Goal: Information Seeking & Learning: Learn about a topic

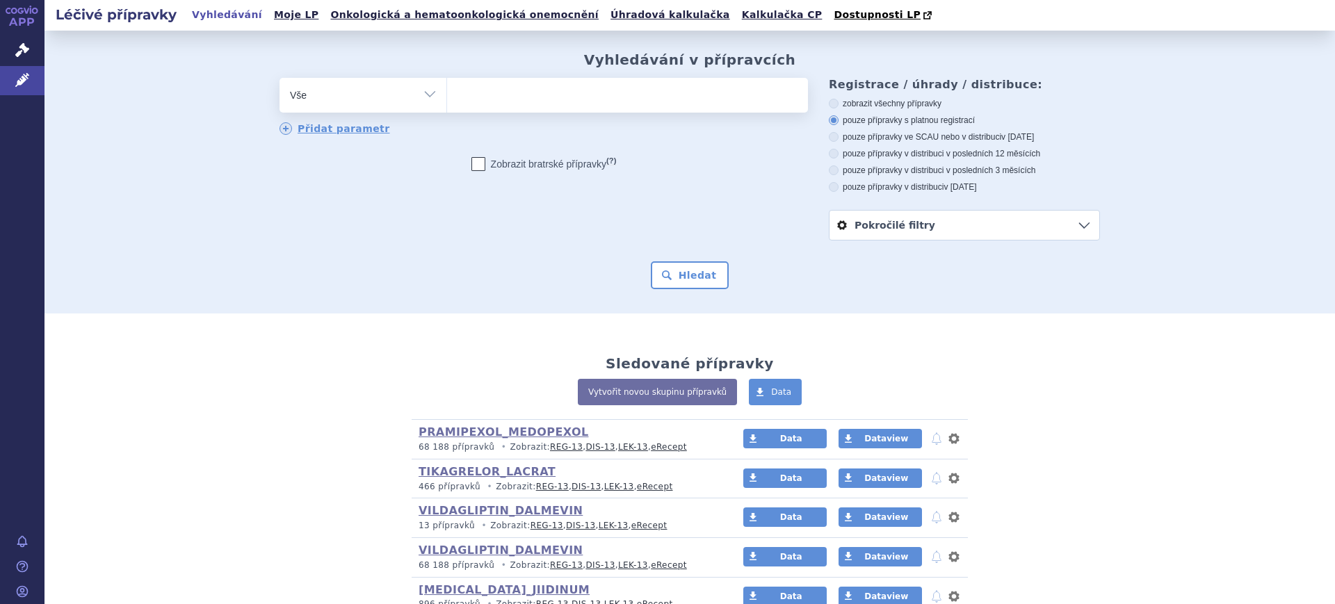
click at [335, 109] on select "Vše Přípravek/SUKL kód MAH VPOIS ATC/Aktivní látka Léková forma Síla" at bounding box center [362, 93] width 167 height 31
select select "filter-atc-group"
click at [279, 79] on select "Vše Přípravek/SUKL kód MAH VPOIS ATC/Aktivní látka Léková forma Síla" at bounding box center [362, 93] width 167 height 31
click at [517, 107] on ul at bounding box center [627, 92] width 361 height 29
click at [447, 107] on select at bounding box center [446, 94] width 1 height 35
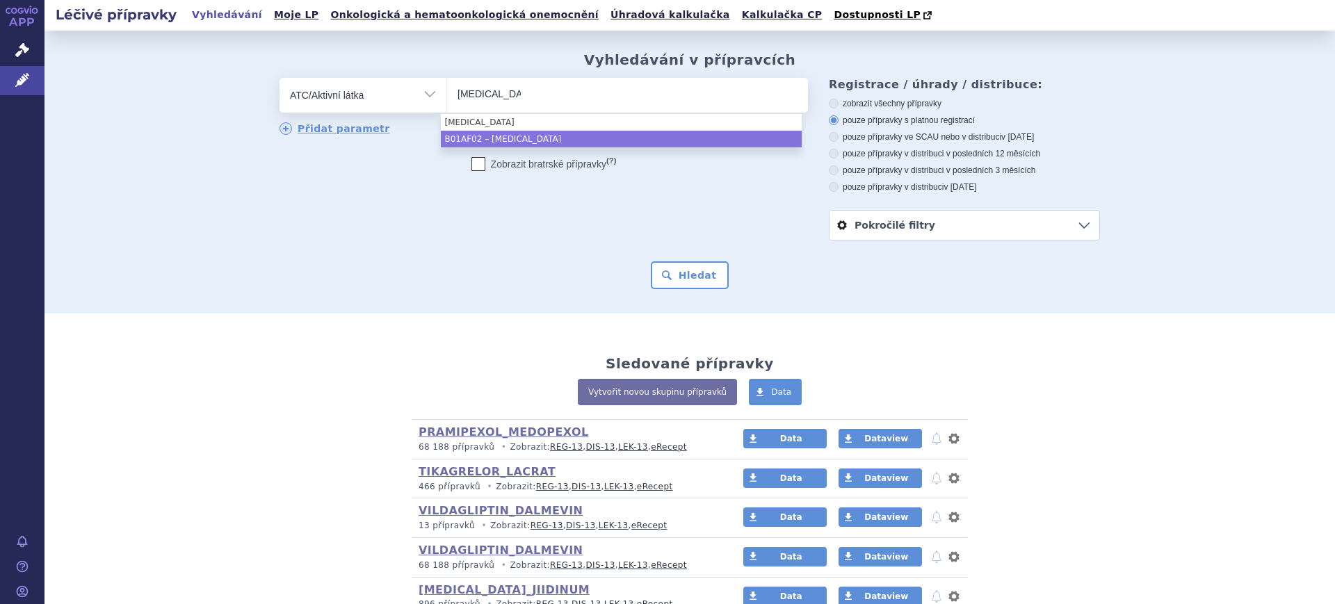
type input "apixaban"
select select "B01AF02"
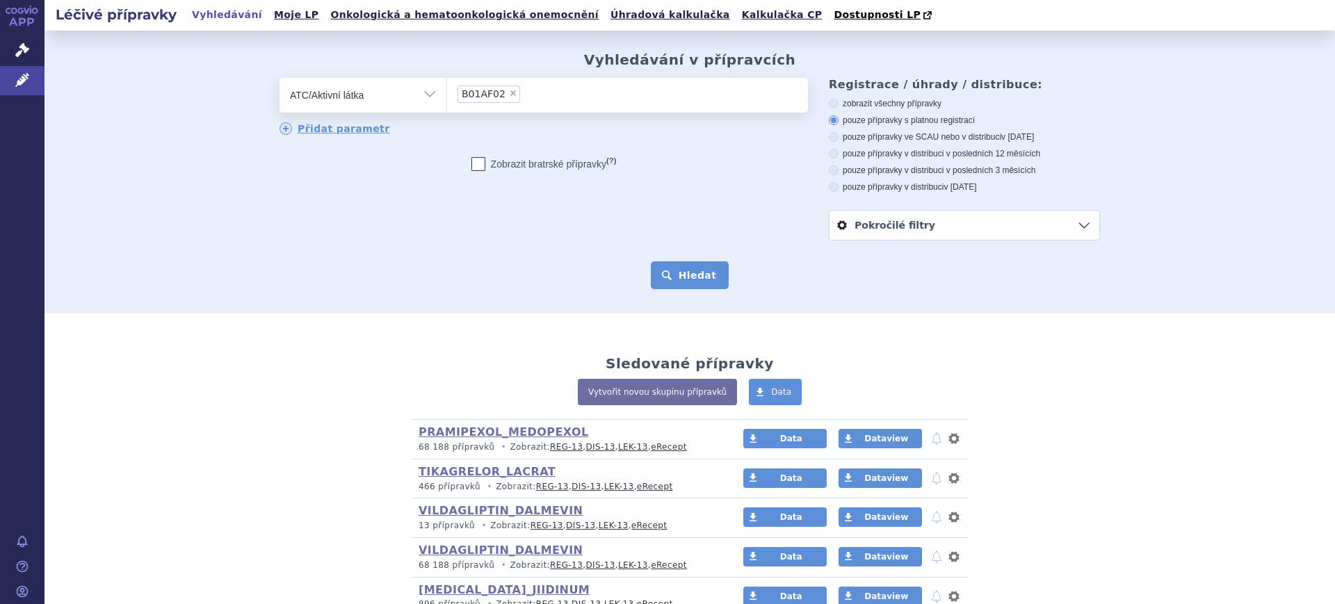
click at [648, 268] on div "Hledat" at bounding box center [689, 275] width 820 height 28
click at [654, 269] on button "Hledat" at bounding box center [690, 275] width 79 height 28
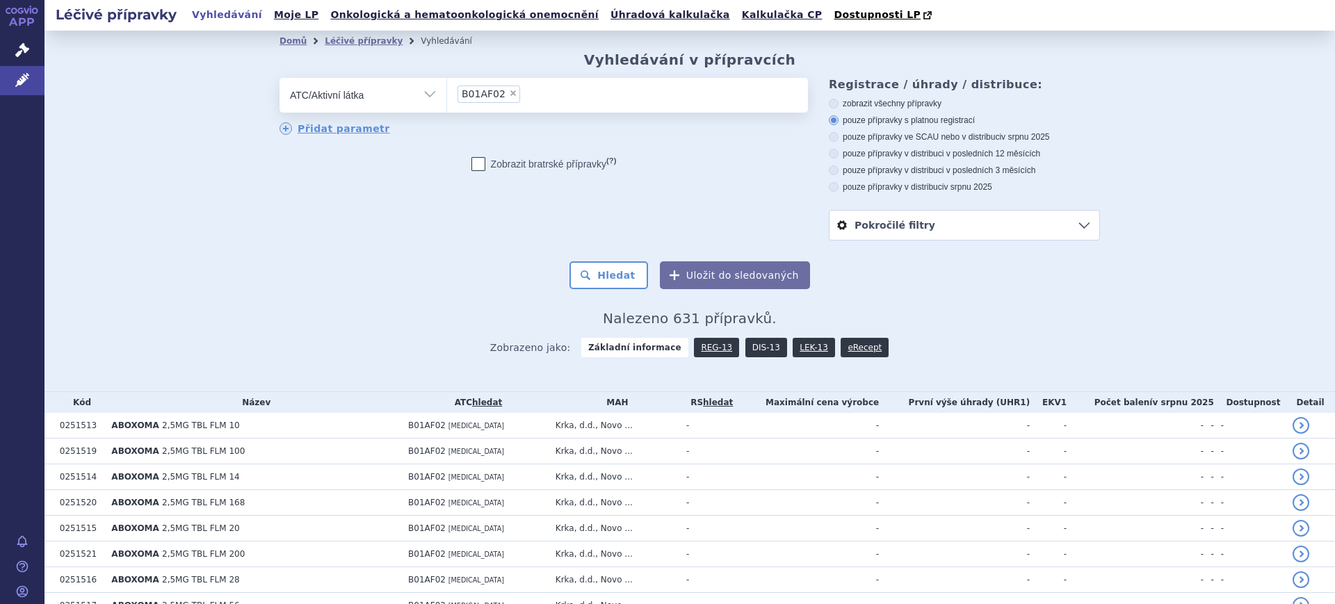
click at [752, 349] on link "DIS-13" at bounding box center [766, 347] width 42 height 19
click at [746, 347] on link "DIS-13" at bounding box center [766, 347] width 42 height 19
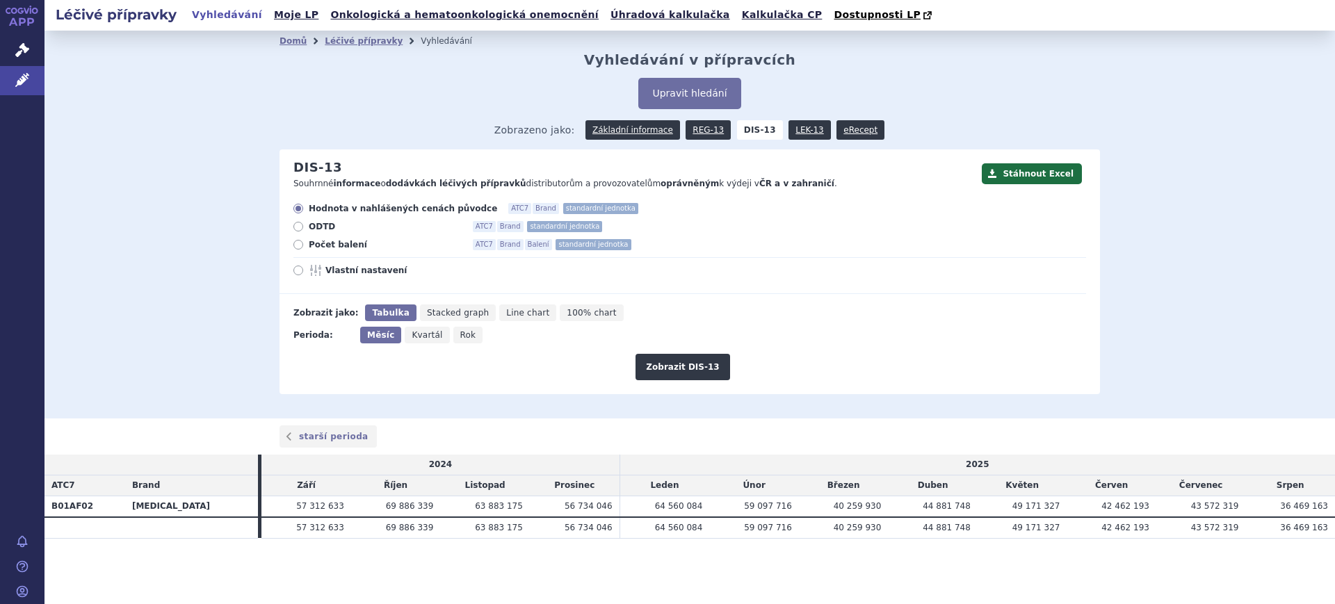
click at [460, 340] on span "Rok" at bounding box center [468, 335] width 16 height 10
click at [460, 336] on input "Rok" at bounding box center [457, 331] width 9 height 9
radio input "true"
click at [355, 245] on span "Počet balení" at bounding box center [385, 244] width 153 height 11
click at [304, 245] on input "Počet balení ATC7 Brand Balení standardní jednotka" at bounding box center [299, 246] width 9 height 9
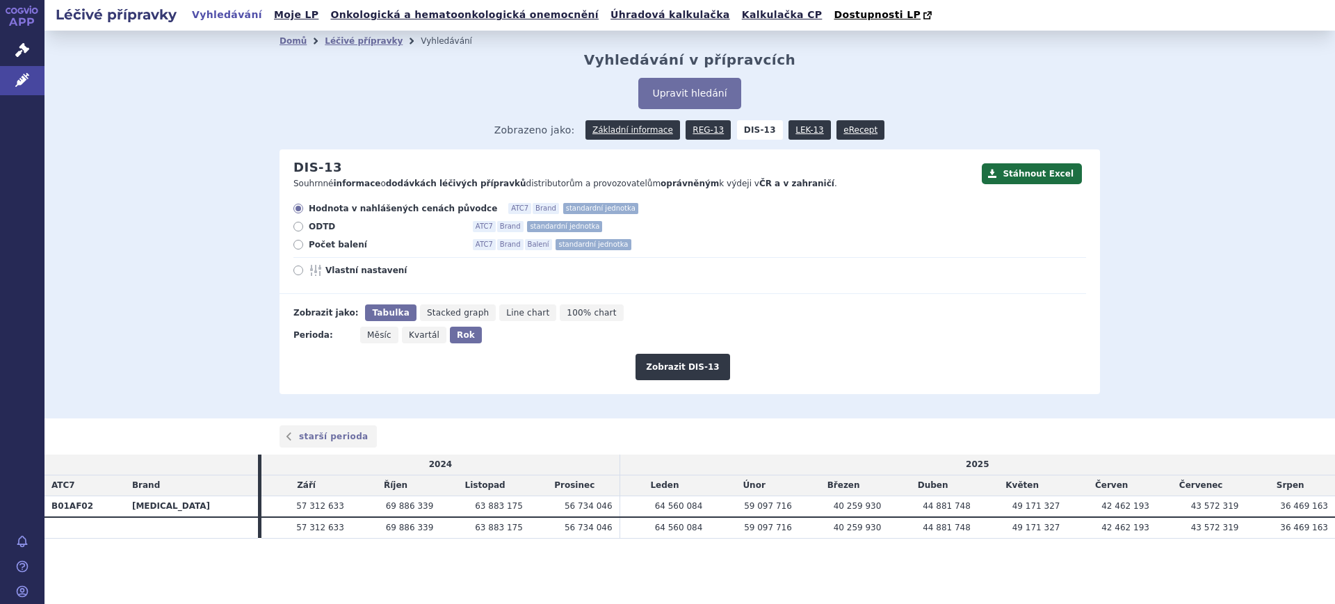
radio input "true"
click at [354, 261] on div "Hodnota v nahlášených cenách původce ATC7 Brand standardní jednotka ODTD ATC7 B…" at bounding box center [682, 248] width 806 height 91
click at [353, 280] on div "Hodnota v nahlášených cenách původce ATC7 Brand standardní jednotka ODTD ATC7 B…" at bounding box center [682, 248] width 806 height 91
click at [354, 271] on span "Vlastní nastavení" at bounding box center [401, 270] width 153 height 11
click at [304, 271] on input "Vlastní nastavení" at bounding box center [299, 272] width 9 height 9
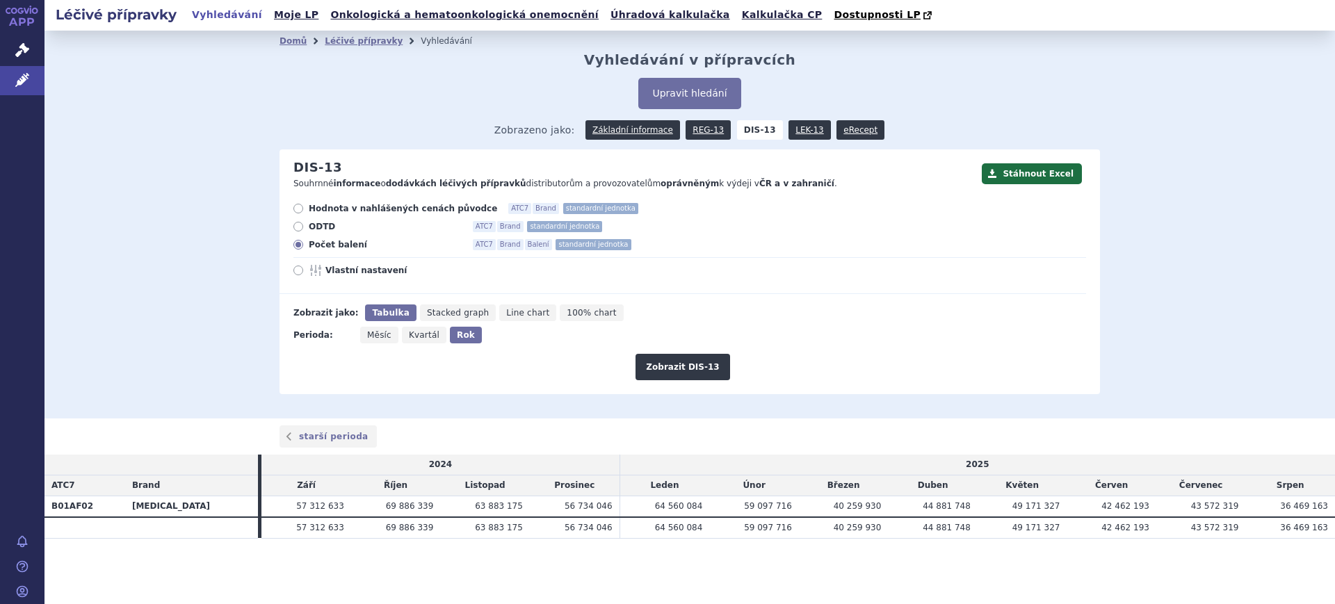
radio input "true"
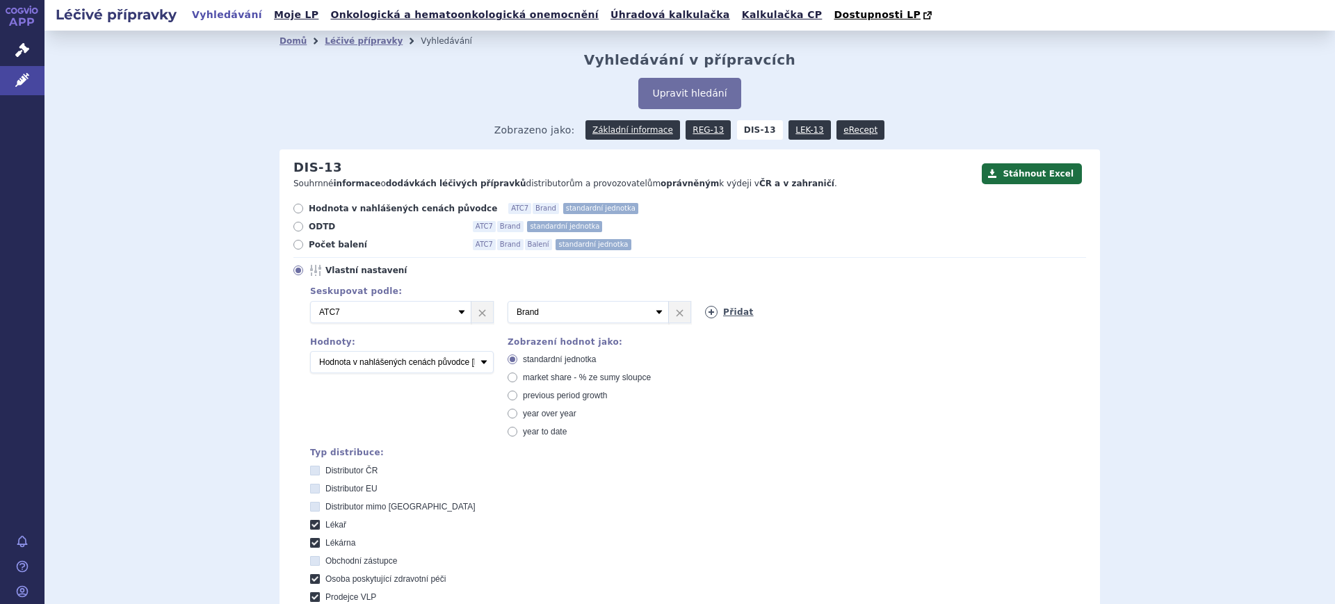
click at [707, 307] on icon at bounding box center [711, 312] width 13 height 13
select select "package"
click at [705, 302] on select "Vyberte groupování ATC3 ATC5 ATC7 Brand Balení SÚKL kód MAH VPOIS Referenční sk…" at bounding box center [785, 312] width 161 height 22
click at [411, 363] on select "Počet balení Hodnota v nahlášených cenách původce [DIS-13] Hodnota v maximálníc…" at bounding box center [402, 362] width 184 height 22
select select "packages"
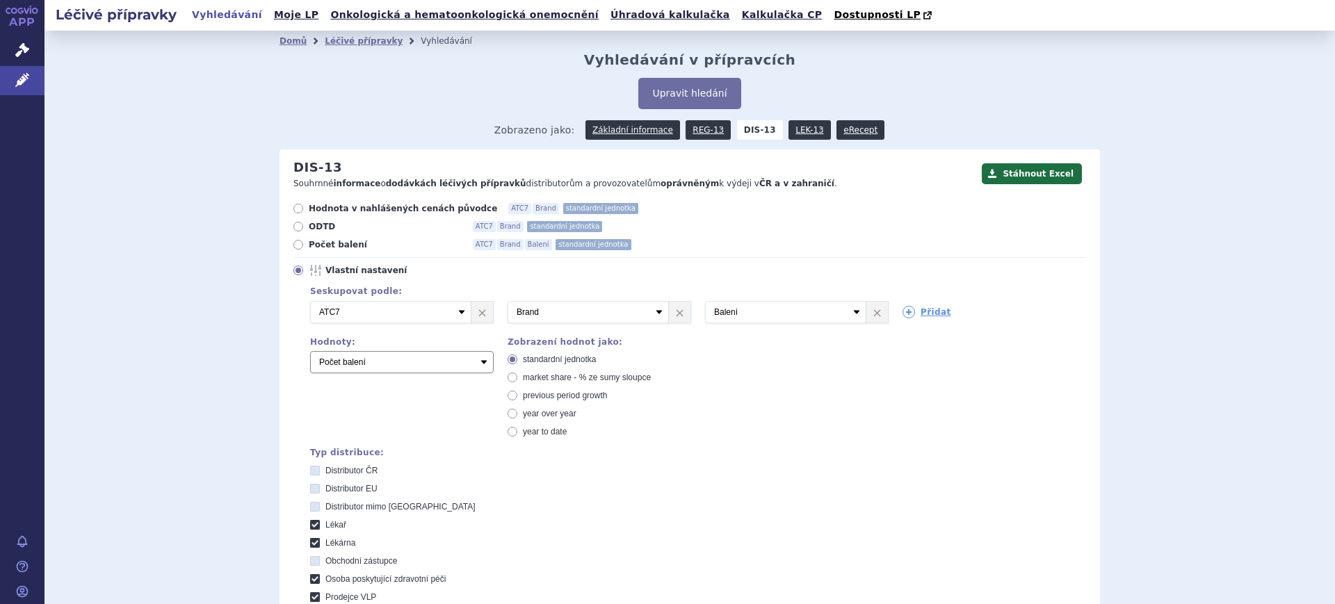
click at [310, 352] on select "Počet balení Hodnota v nahlášených cenách původce [DIS-13] Hodnota v maximálníc…" at bounding box center [402, 362] width 184 height 22
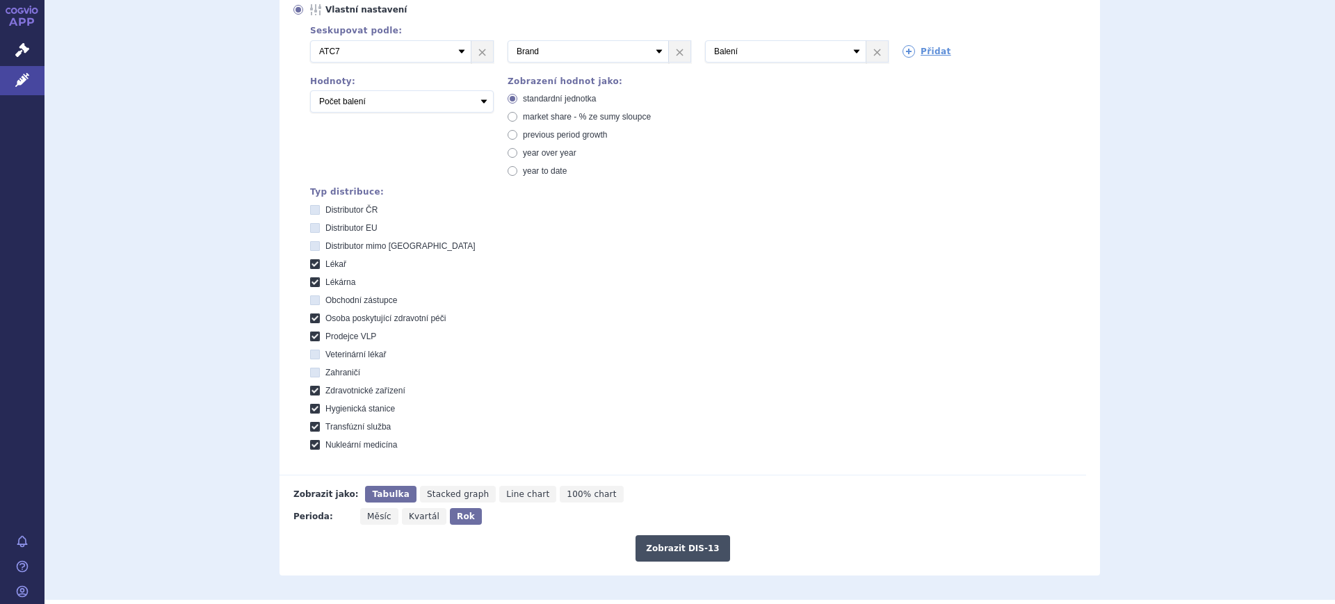
click at [707, 549] on button "Zobrazit DIS-13" at bounding box center [682, 548] width 94 height 26
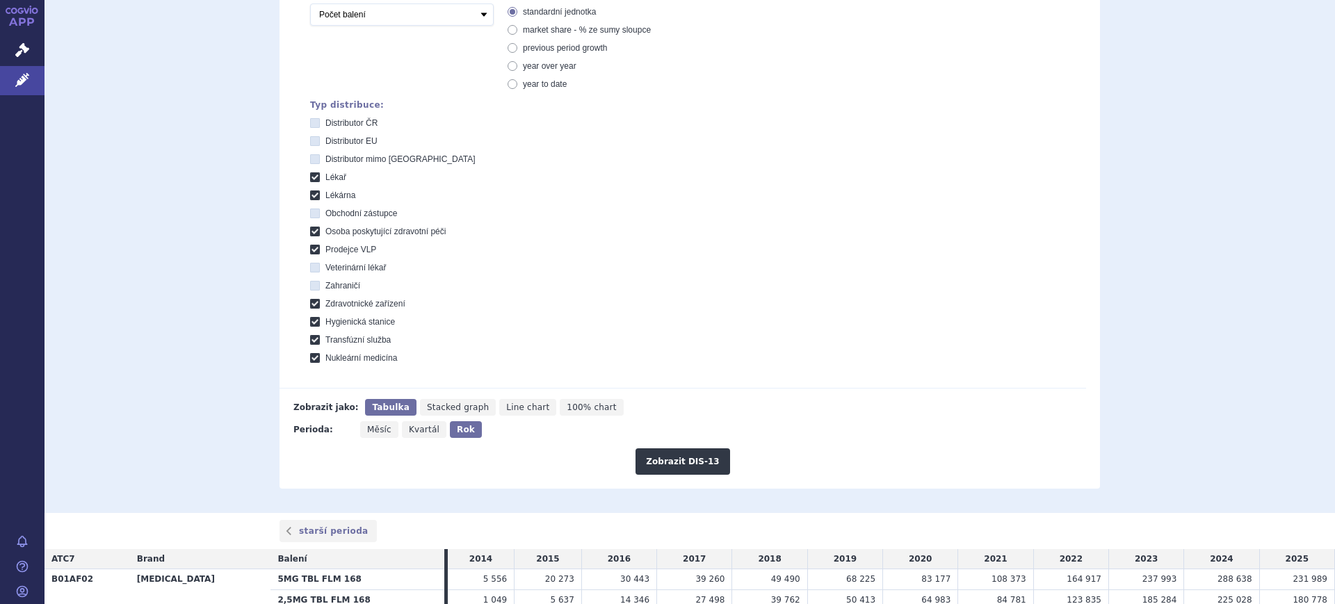
scroll to position [536, 0]
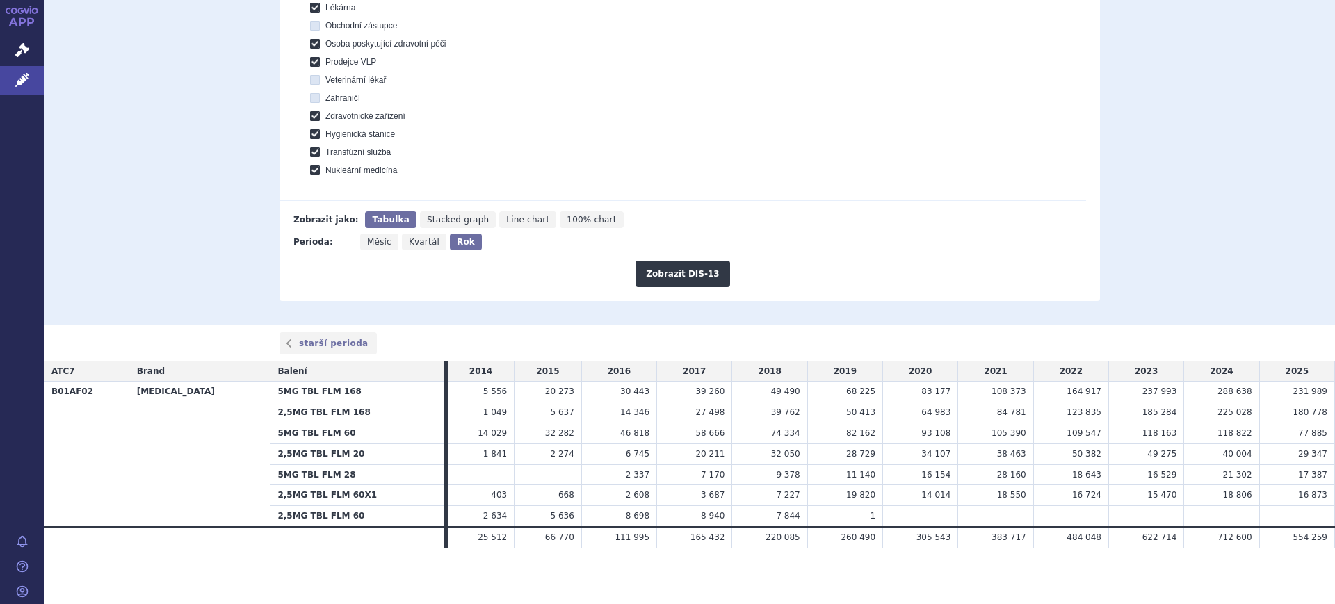
click at [579, 603] on section "Domů Léčivé přípravky Vyhledávání Vyhledávání v přípravcích Upravit hledání ods…" at bounding box center [689, 49] width 1290 height 1109
